Goal: Information Seeking & Learning: Learn about a topic

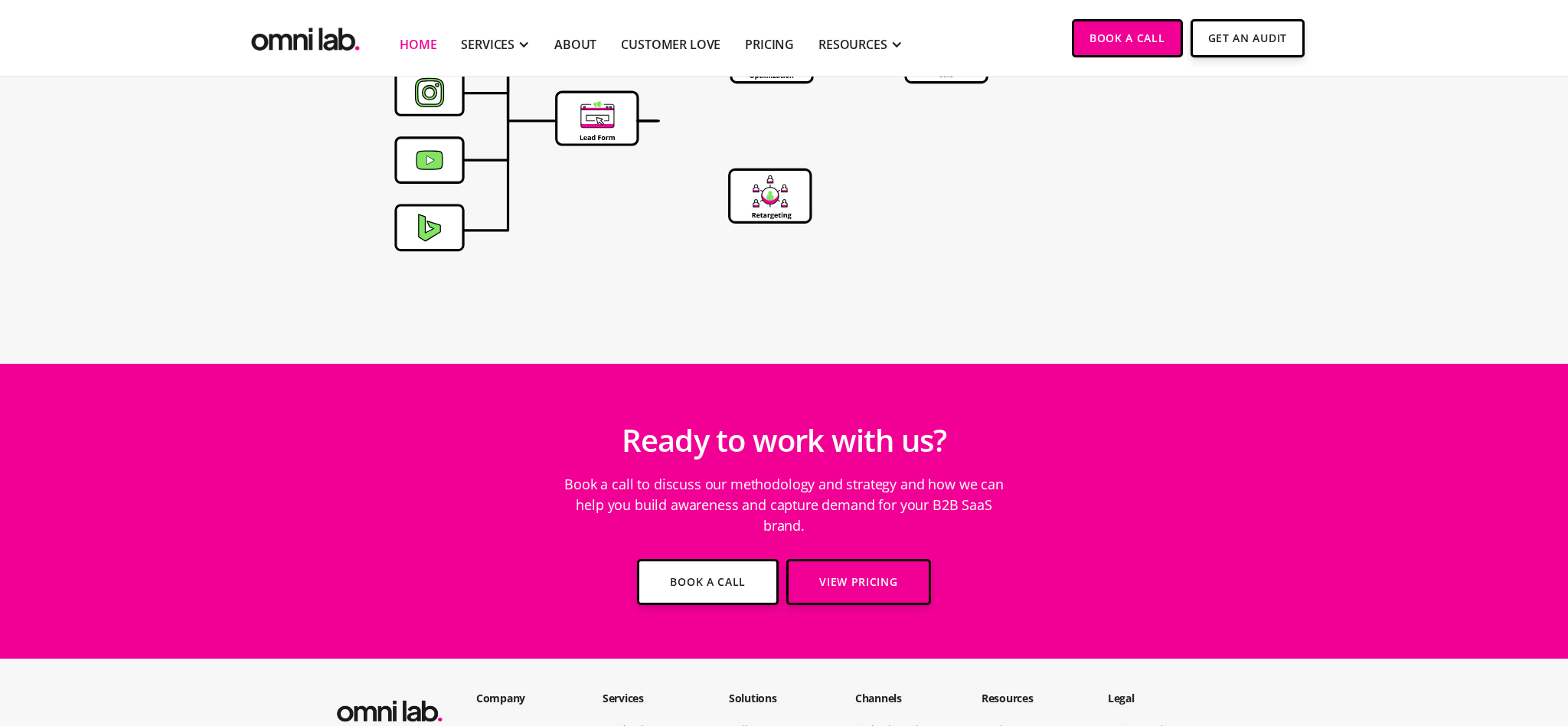
scroll to position [5446, 0]
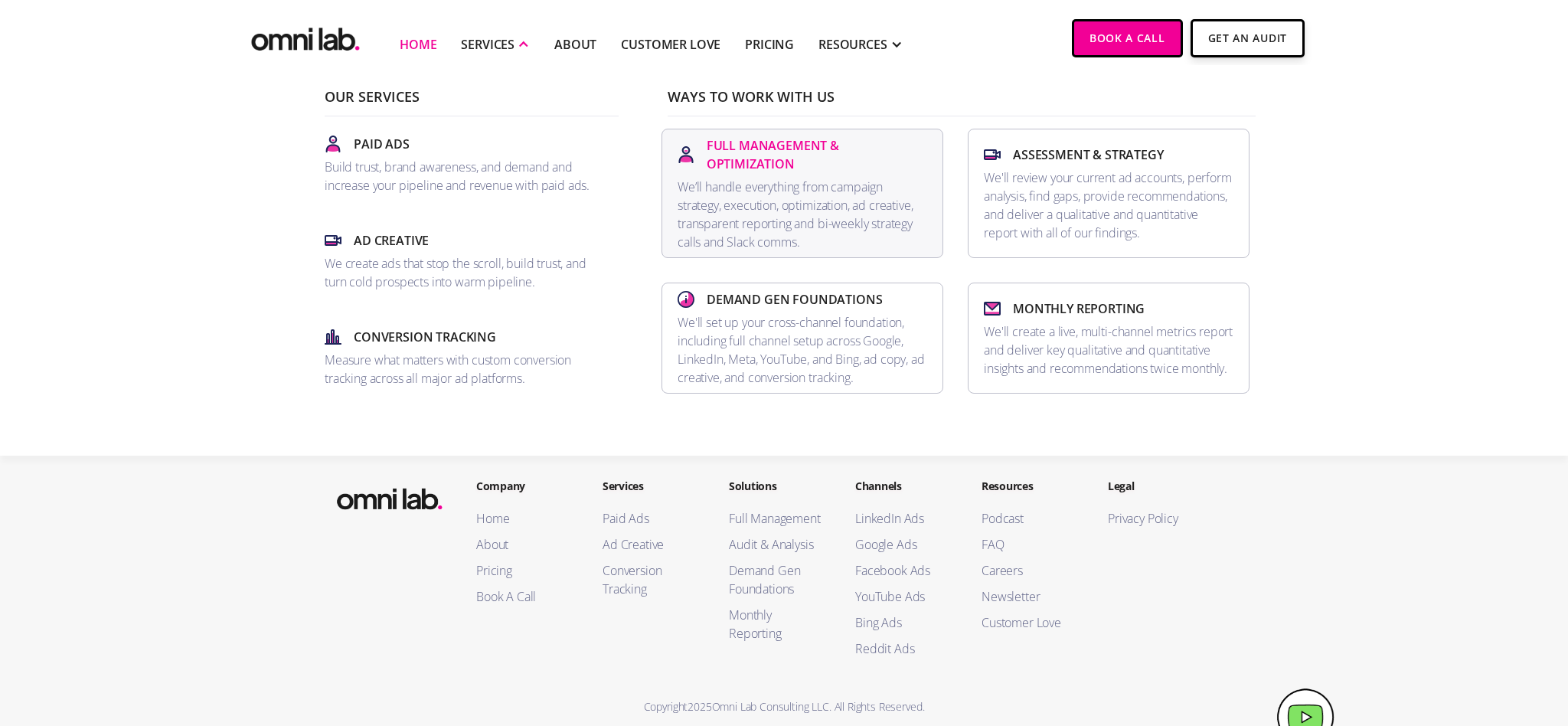
click at [798, 157] on p "Full Management & Optimization" at bounding box center [816, 154] width 220 height 37
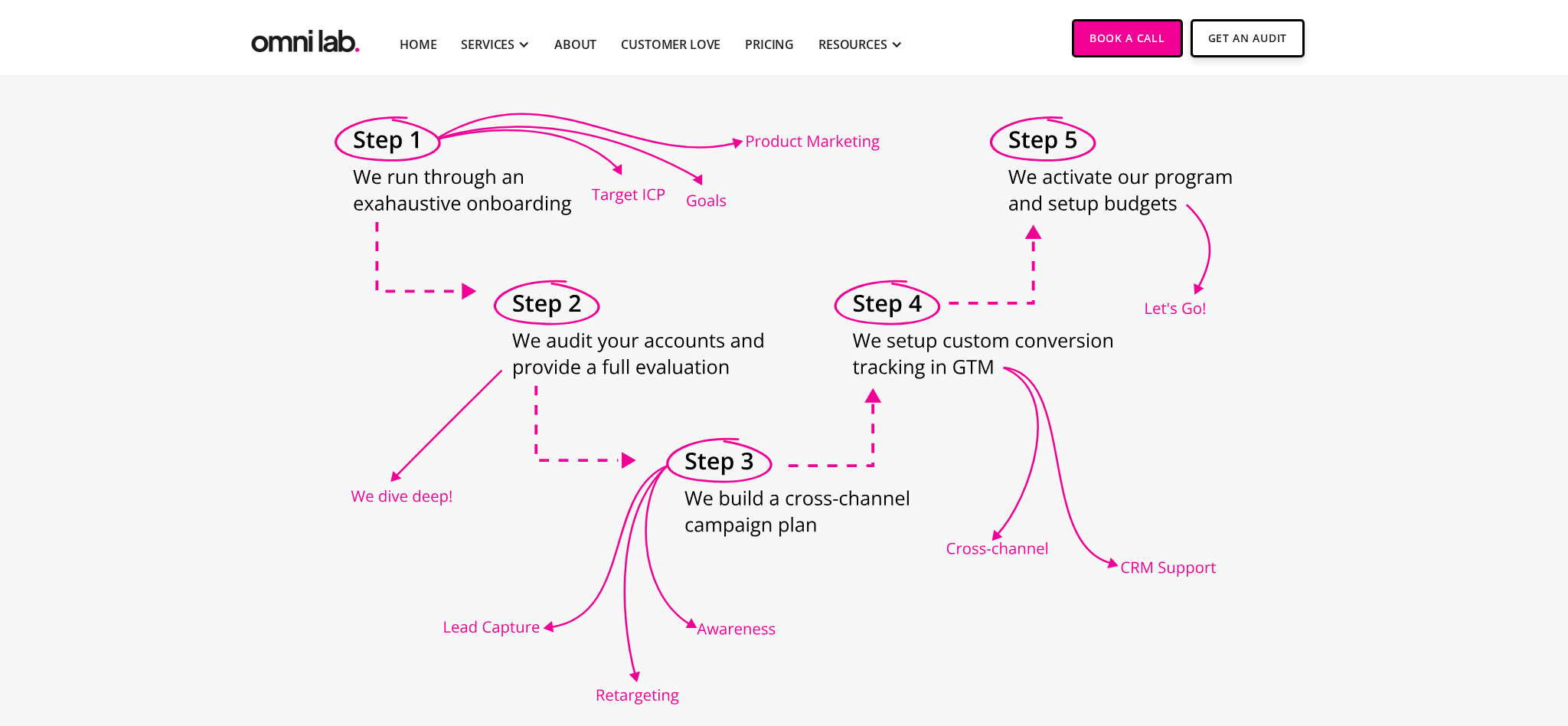
scroll to position [743, 0]
